Goal: Transaction & Acquisition: Book appointment/travel/reservation

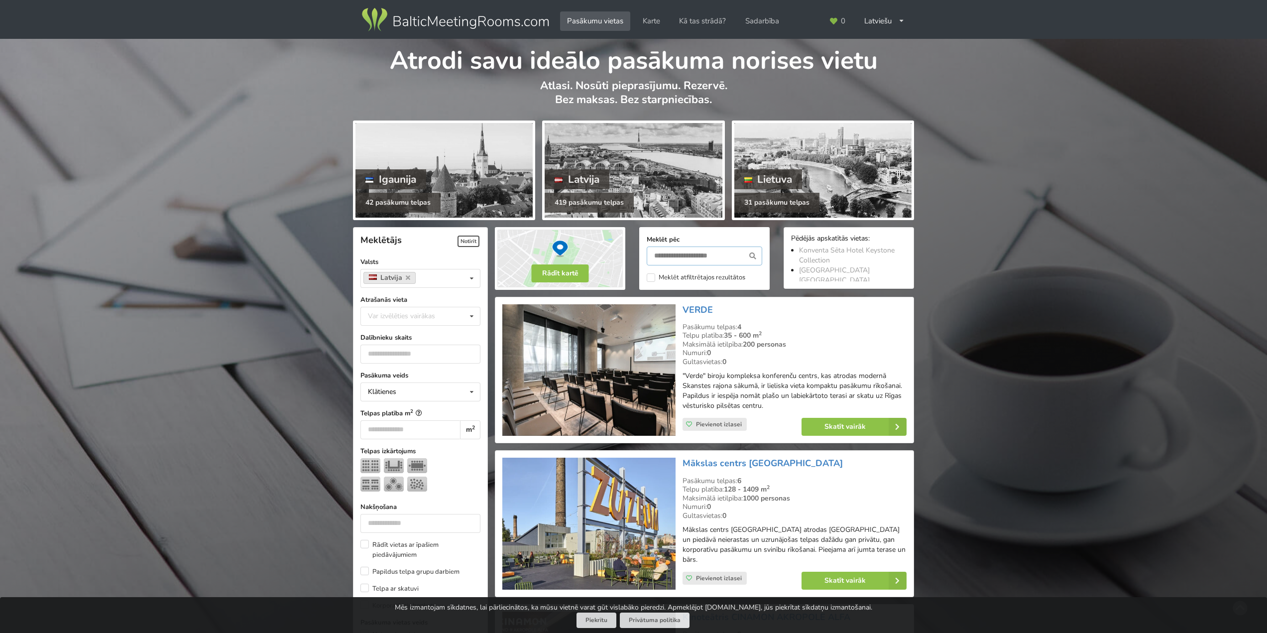
click at [679, 252] on input "text" at bounding box center [704, 255] width 115 height 19
type input "****"
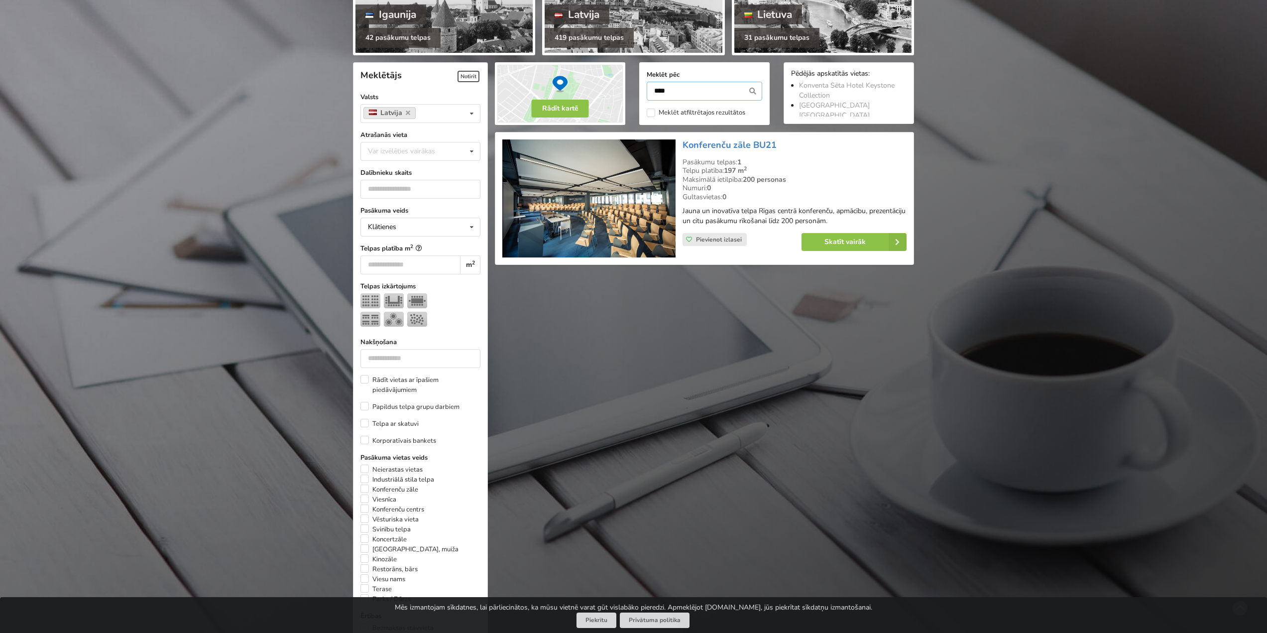
scroll to position [223, 0]
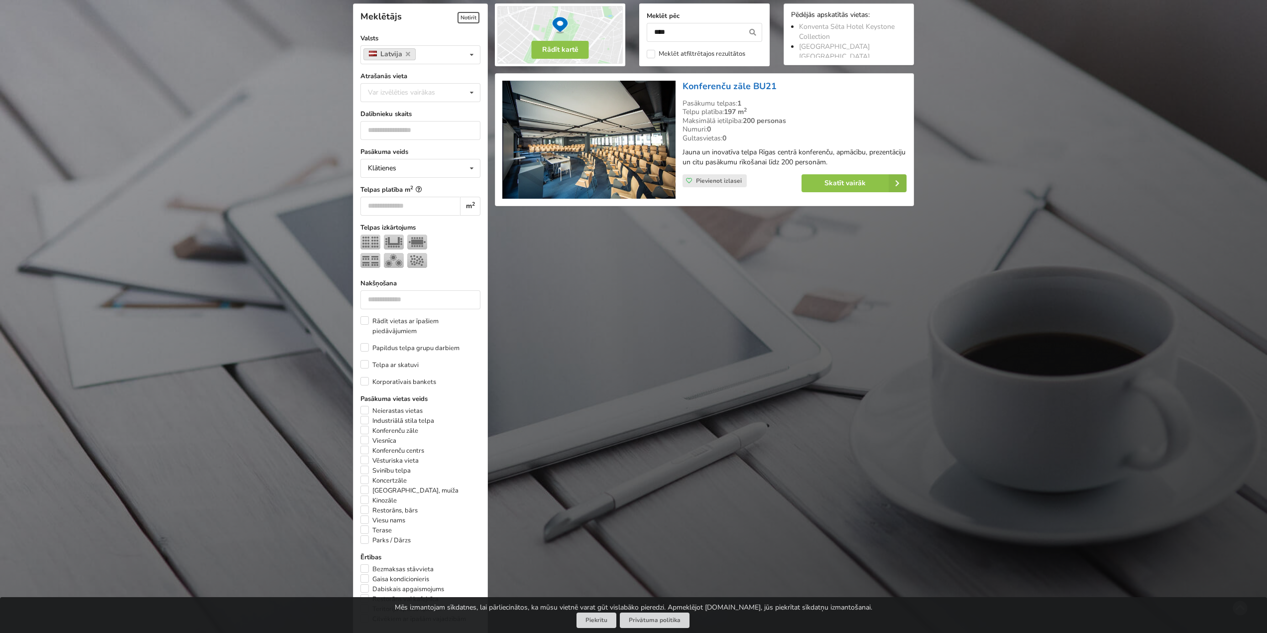
click at [733, 86] on link "Konferenču zāle BU21" at bounding box center [729, 86] width 94 height 12
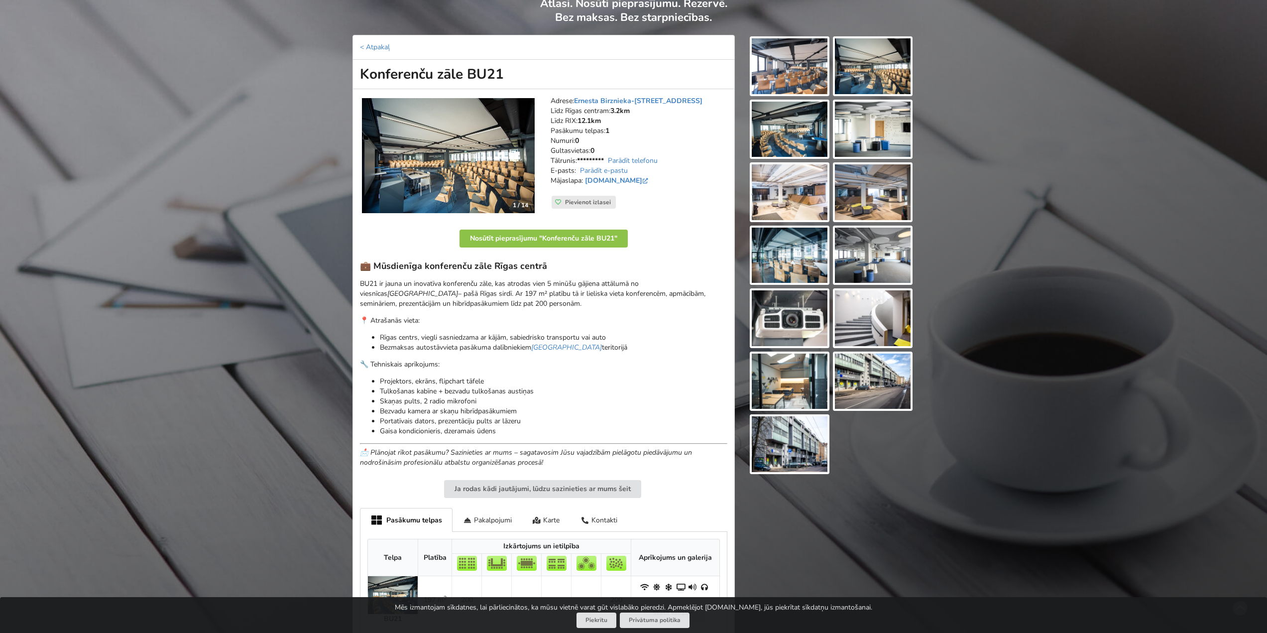
scroll to position [100, 0]
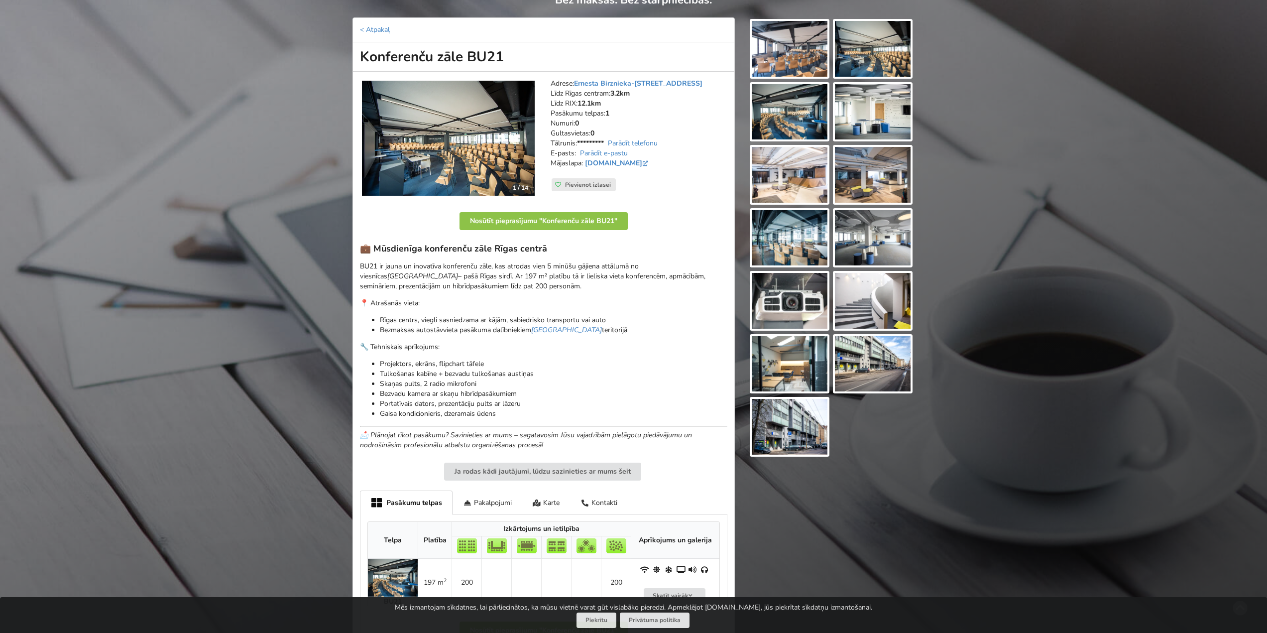
click at [468, 163] on img at bounding box center [448, 138] width 173 height 115
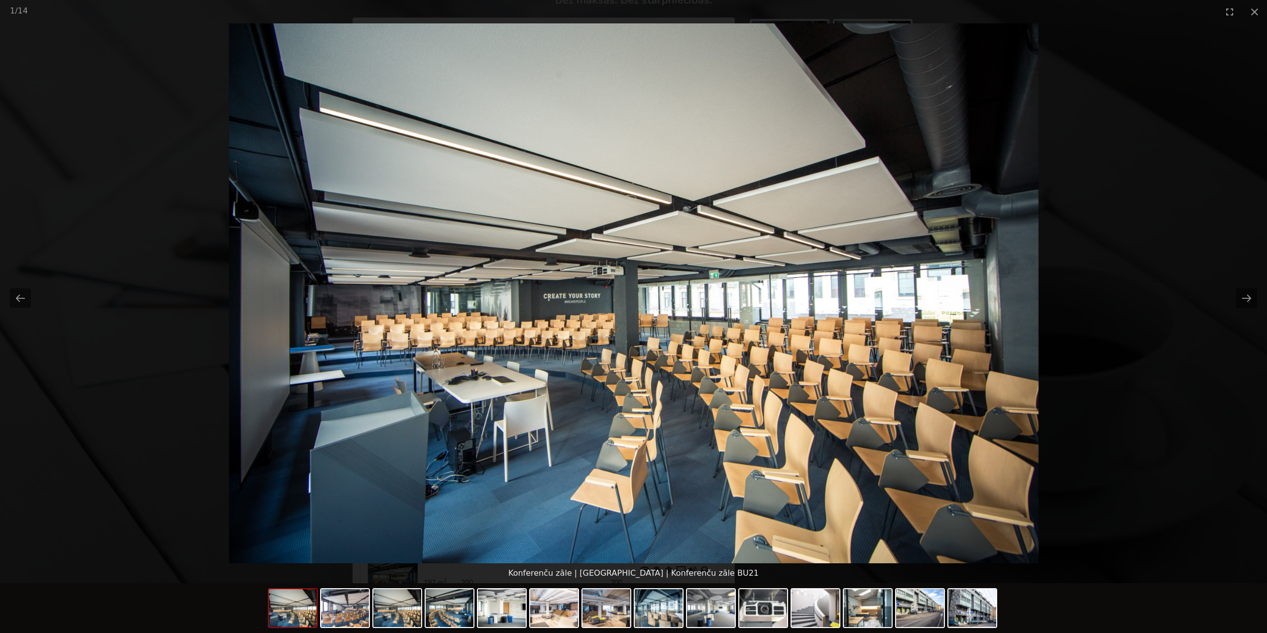
scroll to position [0, 0]
click at [1250, 299] on button "Next slide" at bounding box center [1246, 297] width 21 height 19
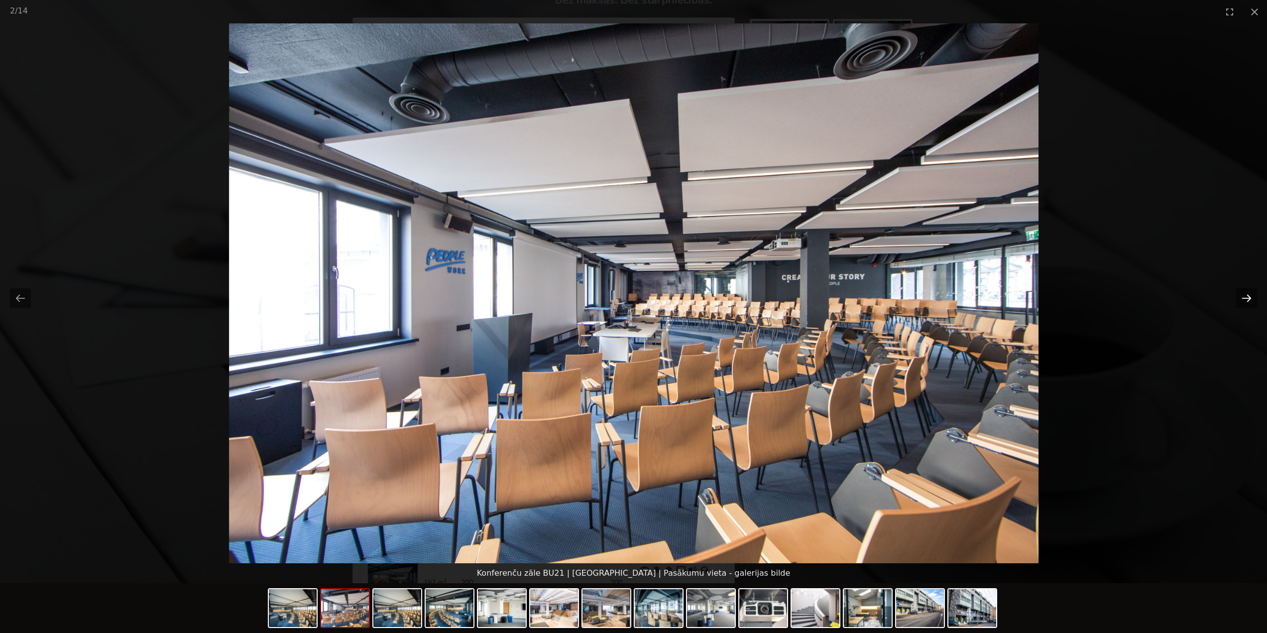
click at [1242, 302] on button "Next slide" at bounding box center [1246, 297] width 21 height 19
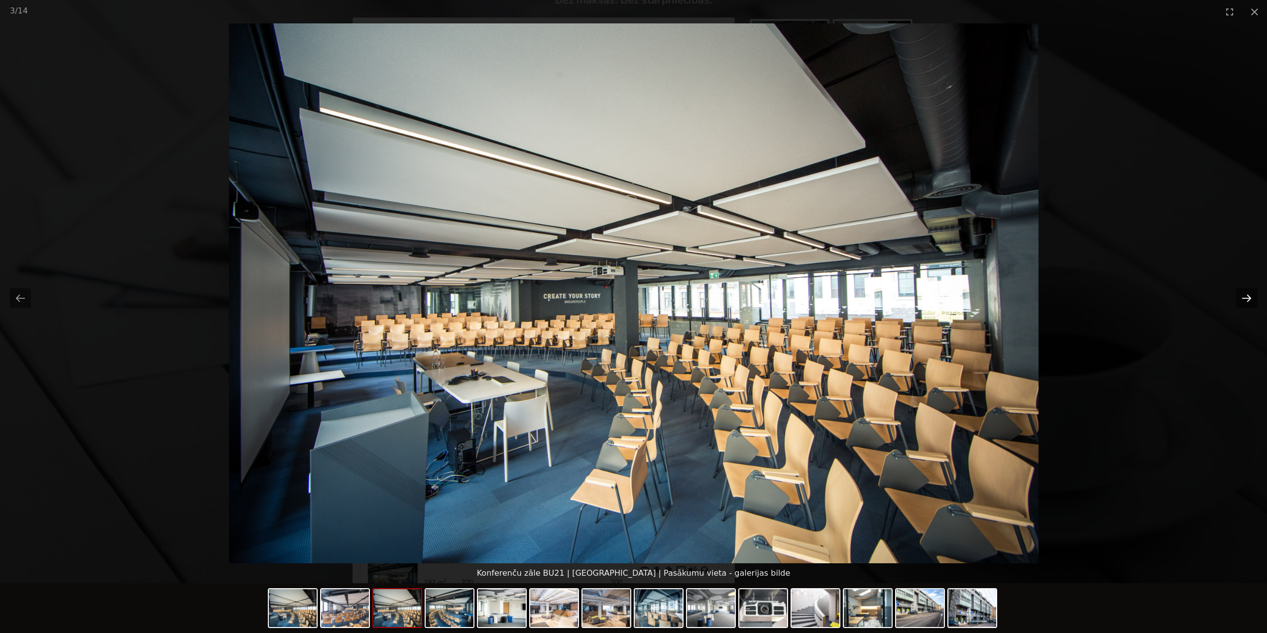
click at [1243, 301] on button "Next slide" at bounding box center [1246, 297] width 21 height 19
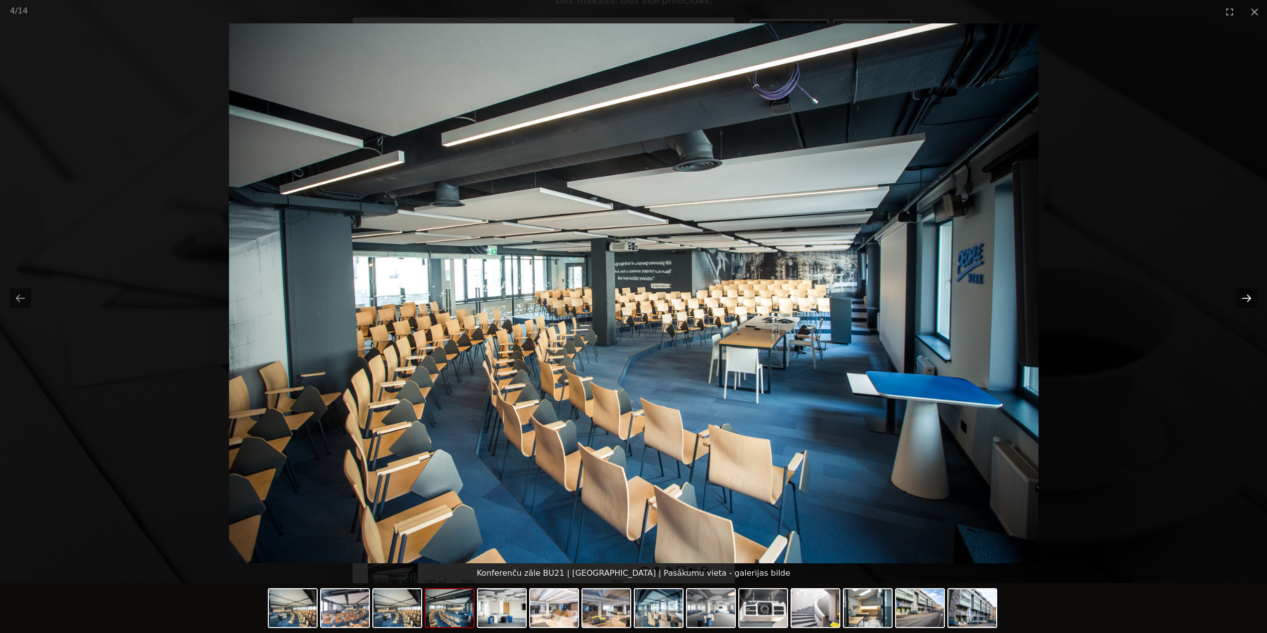
click at [1244, 303] on button "Next slide" at bounding box center [1246, 297] width 21 height 19
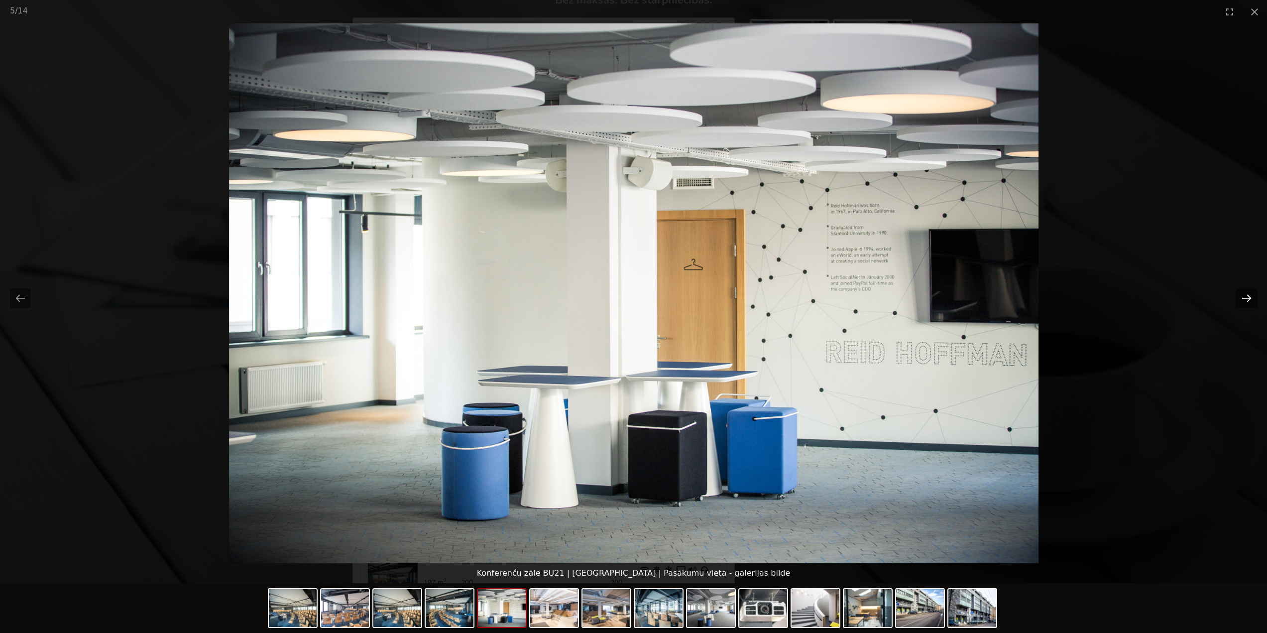
click at [1244, 302] on button "Next slide" at bounding box center [1246, 297] width 21 height 19
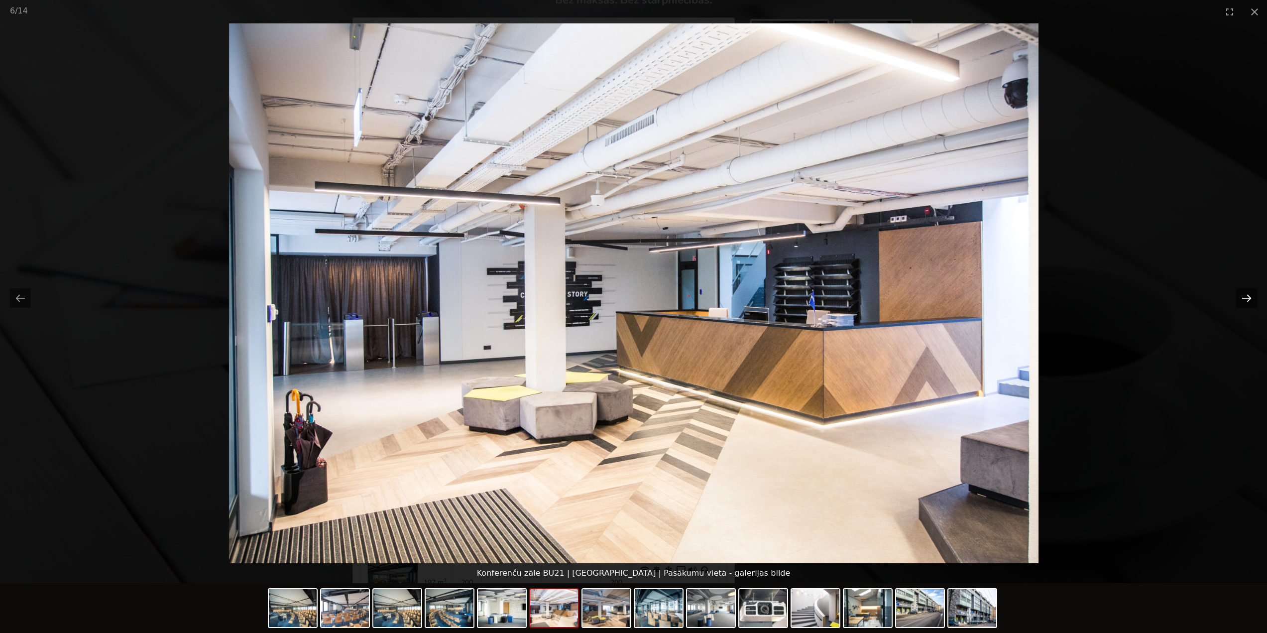
click at [1244, 302] on button "Next slide" at bounding box center [1246, 297] width 21 height 19
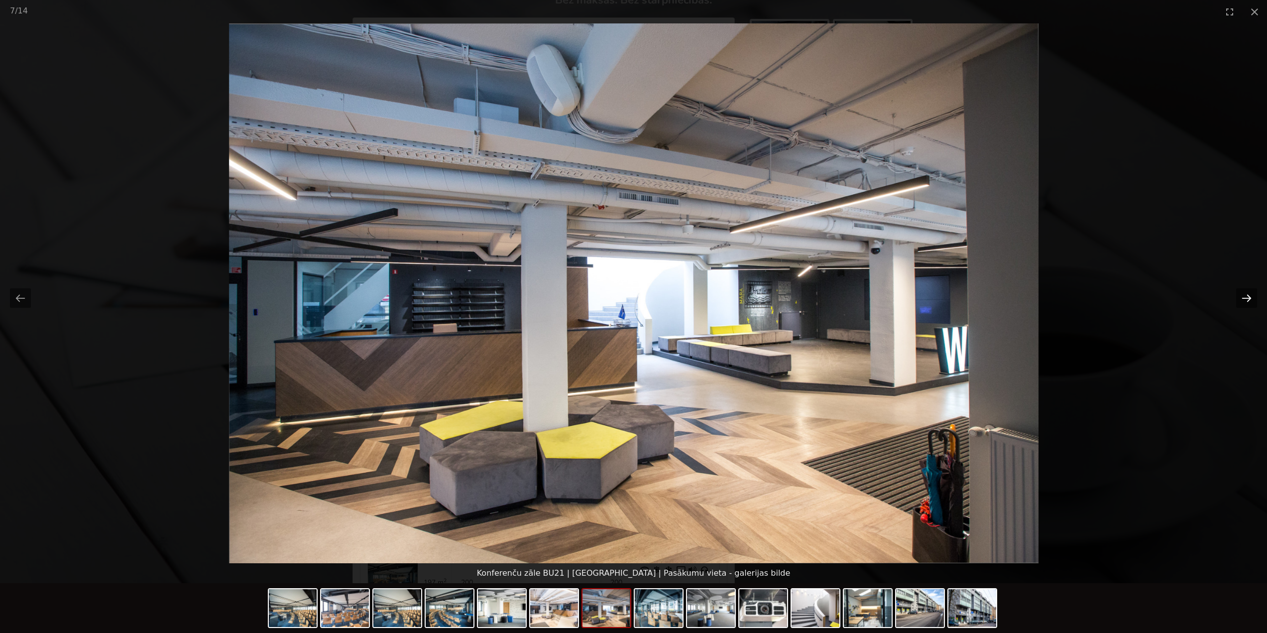
click at [1249, 301] on button "Next slide" at bounding box center [1246, 297] width 21 height 19
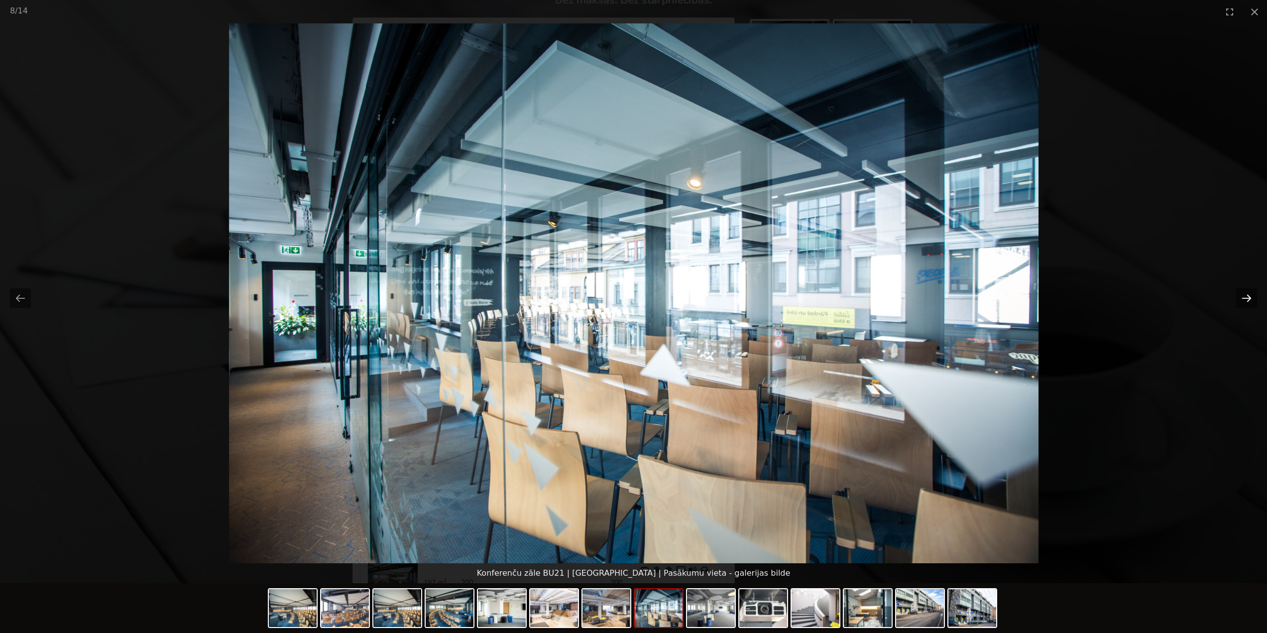
click at [1249, 301] on button "Next slide" at bounding box center [1246, 297] width 21 height 19
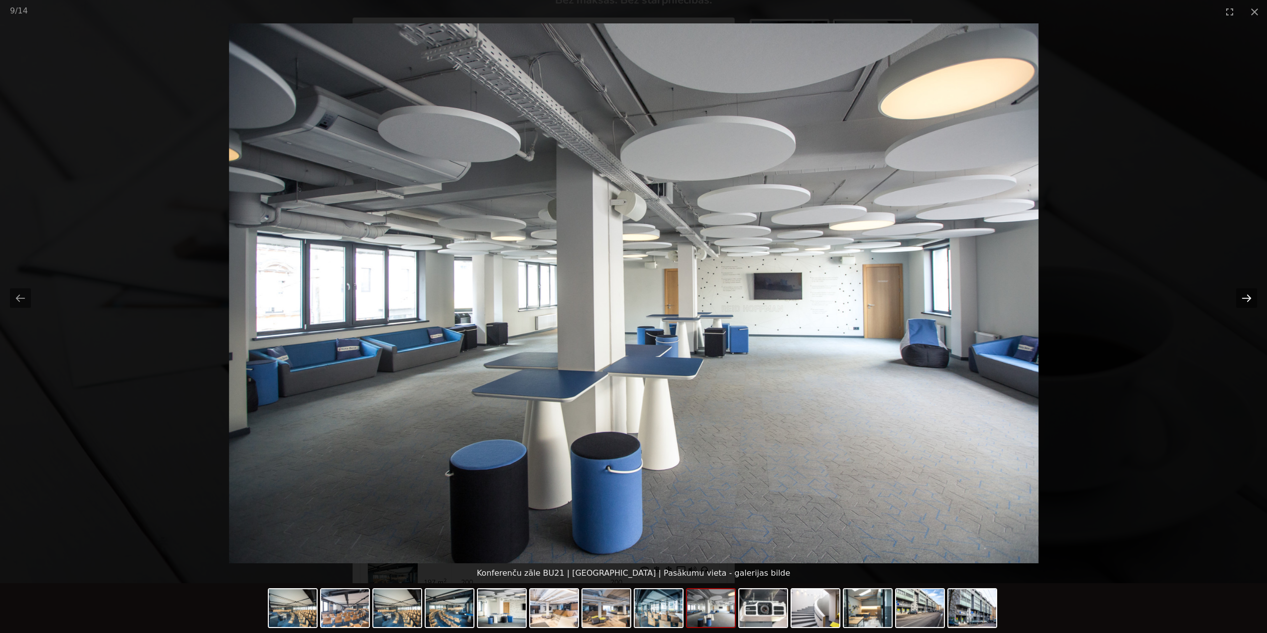
click at [1249, 301] on button "Next slide" at bounding box center [1246, 297] width 21 height 19
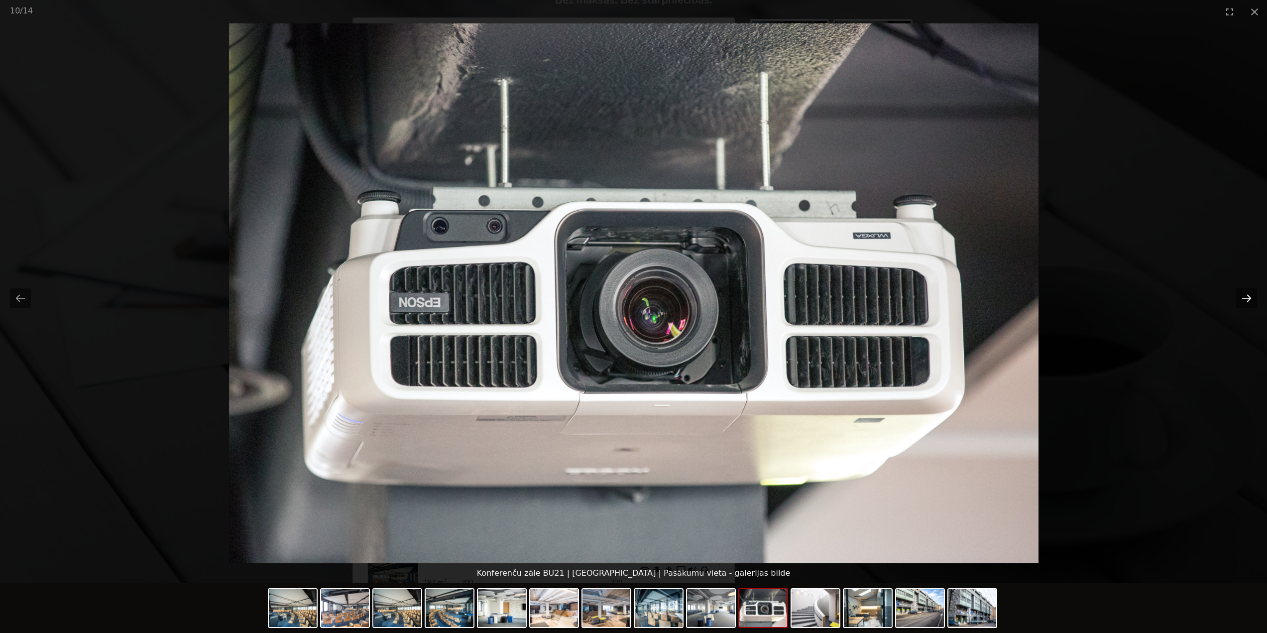
click at [1237, 297] on button "Next slide" at bounding box center [1246, 297] width 21 height 19
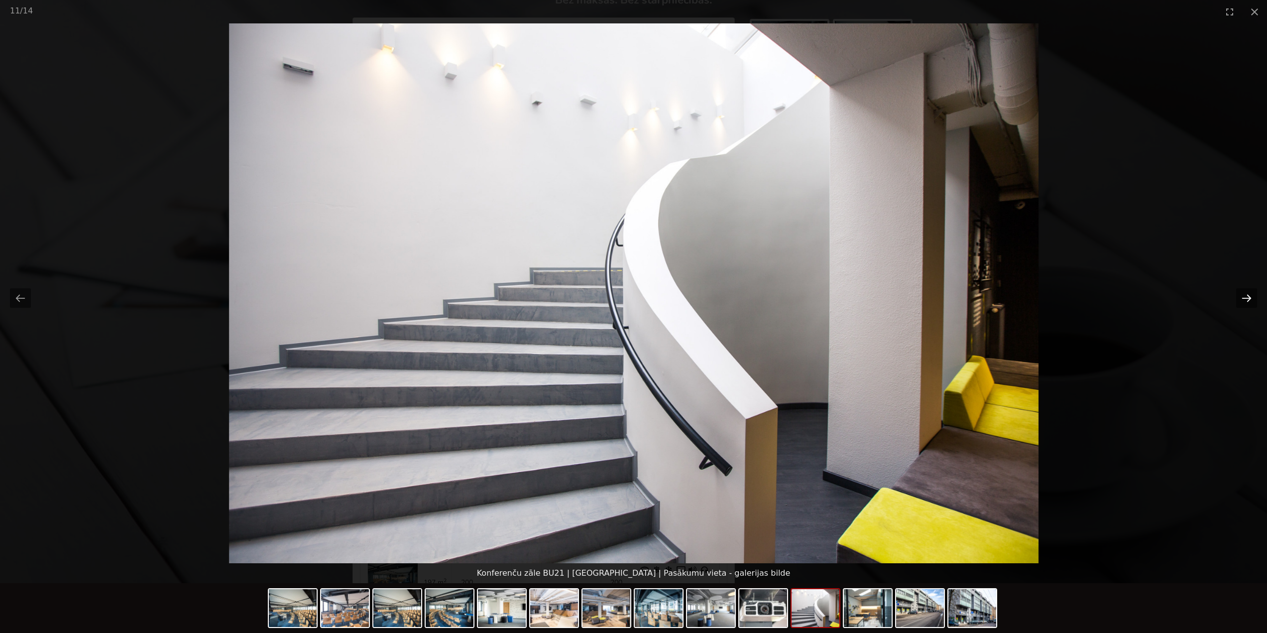
click at [1238, 297] on button "Next slide" at bounding box center [1246, 297] width 21 height 19
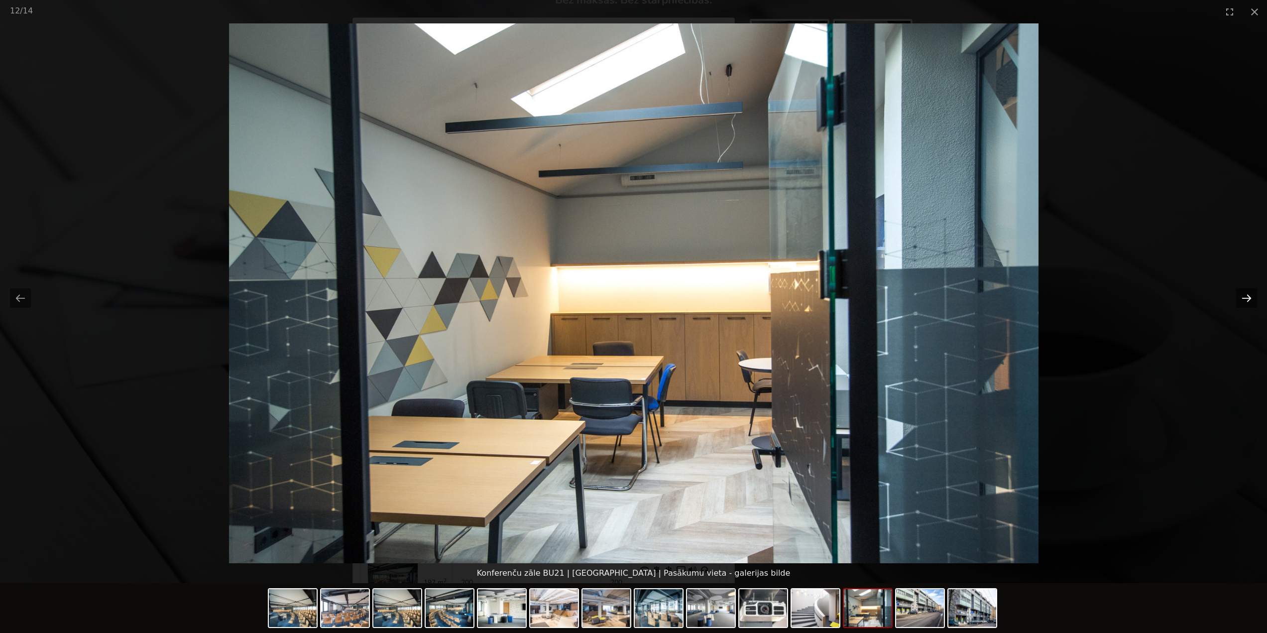
click at [1247, 302] on button "Next slide" at bounding box center [1246, 297] width 21 height 19
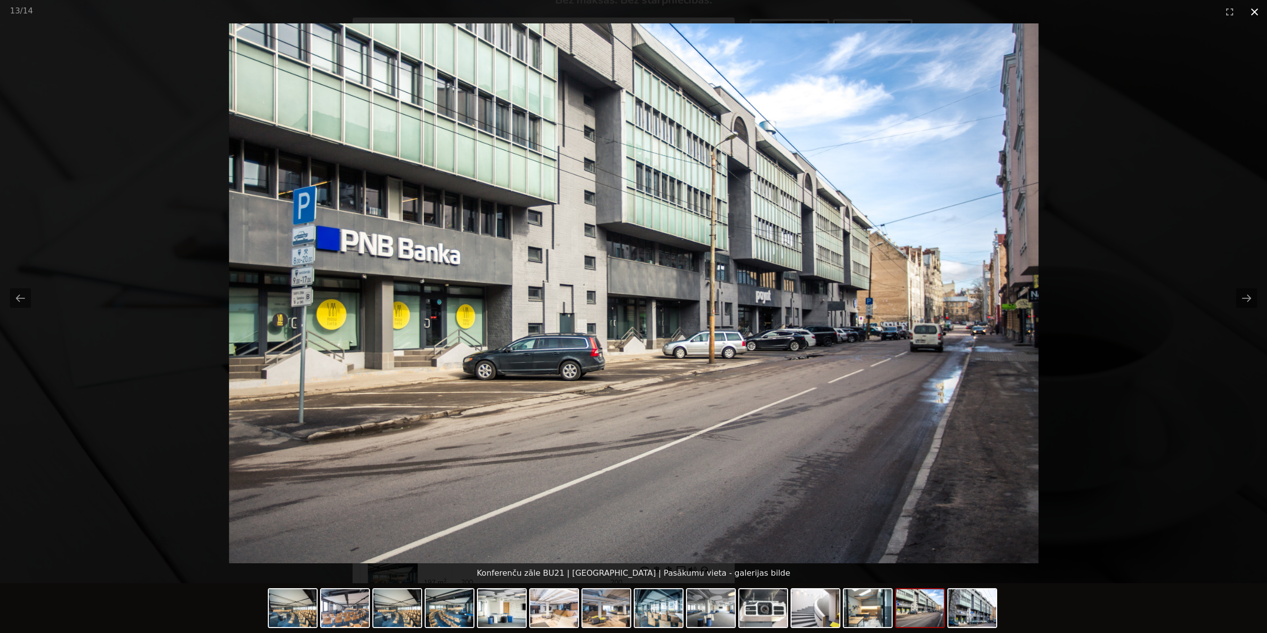
click at [1258, 11] on button "Close gallery" at bounding box center [1254, 11] width 25 height 23
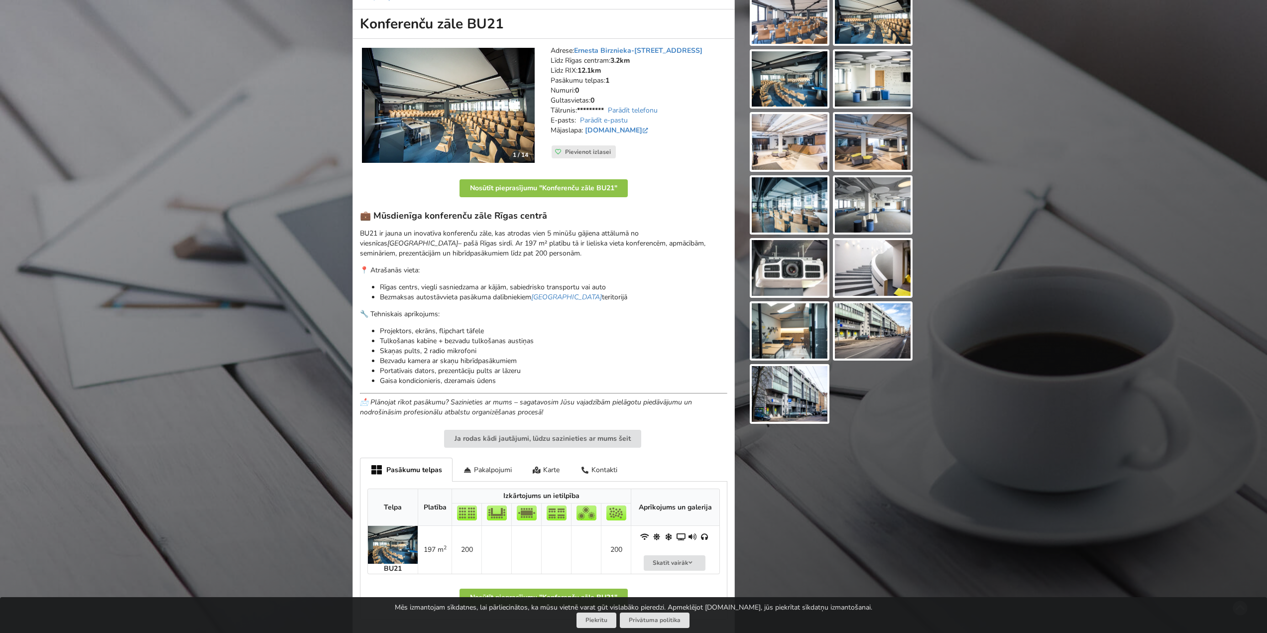
scroll to position [149, 0]
